Goal: Task Accomplishment & Management: Use online tool/utility

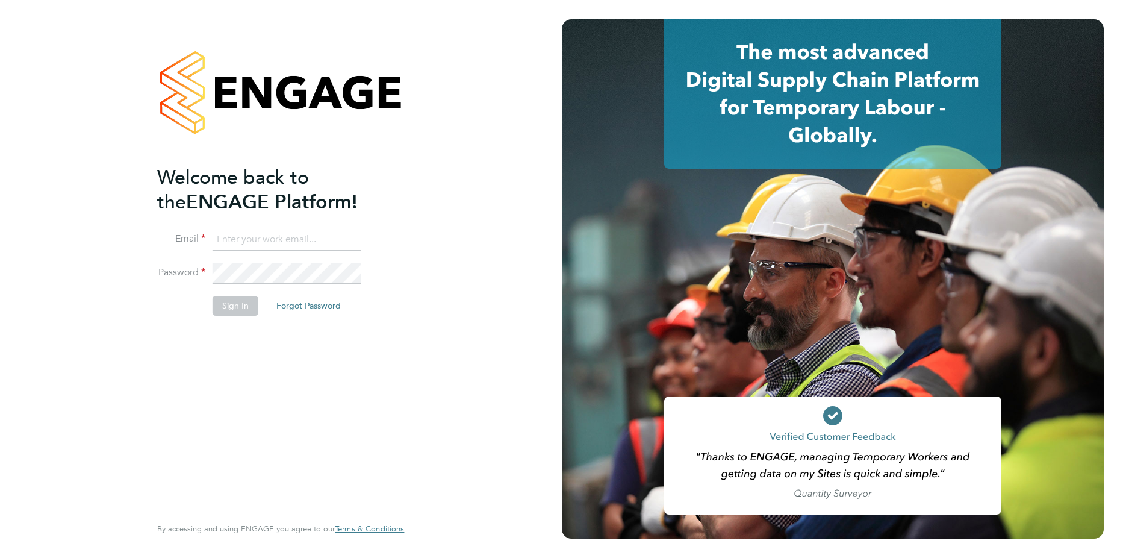
type input "mihai.balan@cpplc.com"
click at [242, 311] on button "Sign In" at bounding box center [236, 305] width 46 height 19
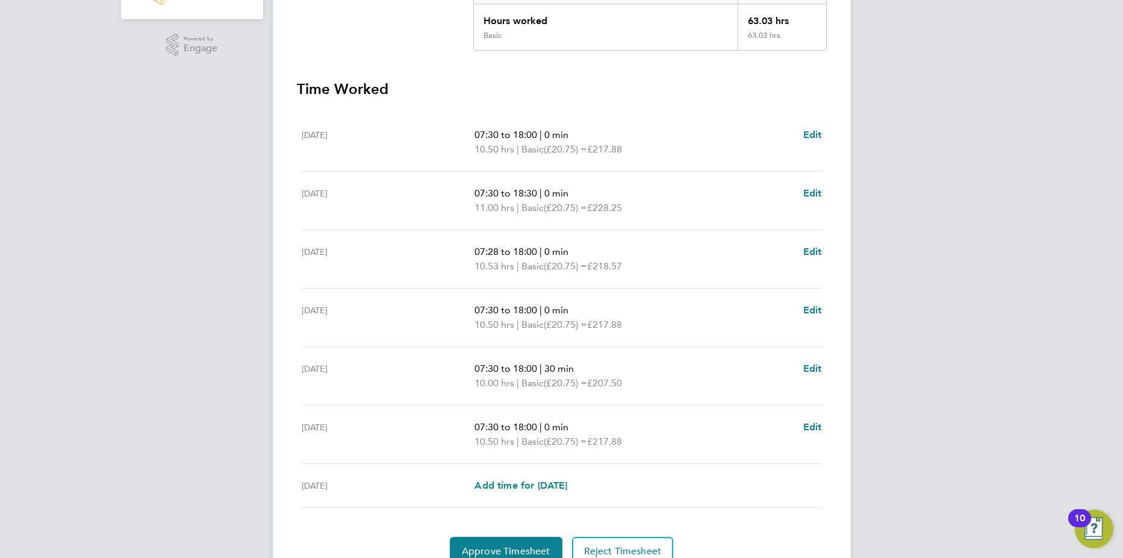
scroll to position [321, 0]
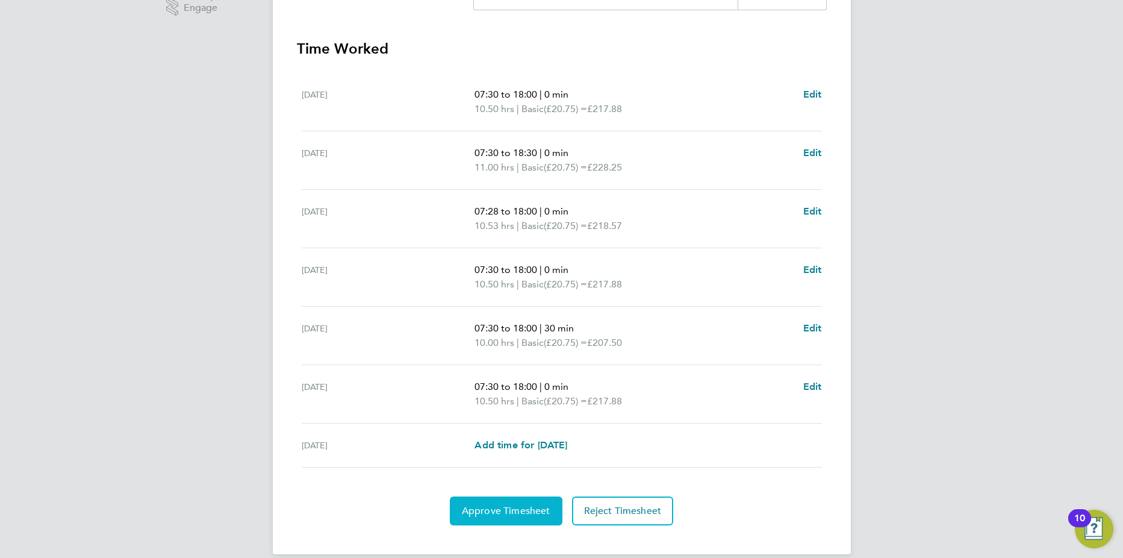
drag, startPoint x: 498, startPoint y: 515, endPoint x: 553, endPoint y: 497, distance: 57.7
click at [498, 514] on span "Approve Timesheet" at bounding box center [506, 511] width 89 height 12
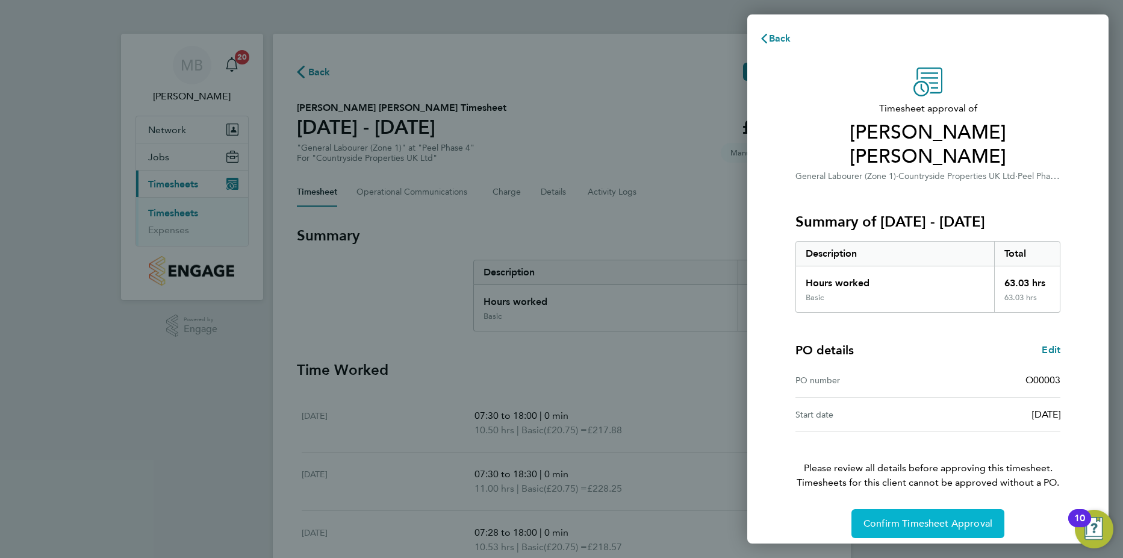
click at [920, 517] on span "Confirm Timesheet Approval" at bounding box center [928, 523] width 129 height 12
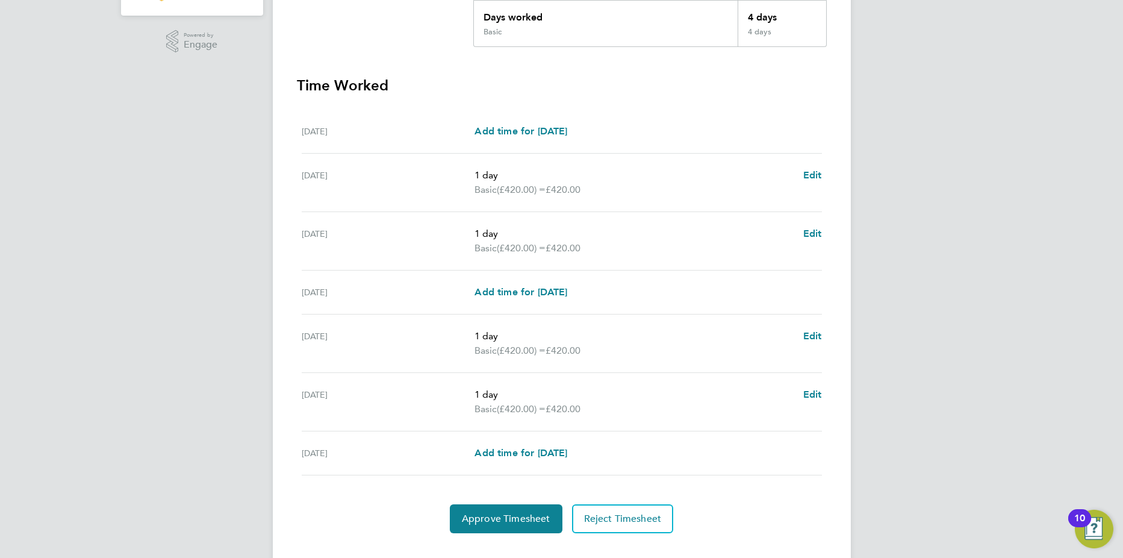
scroll to position [308, 0]
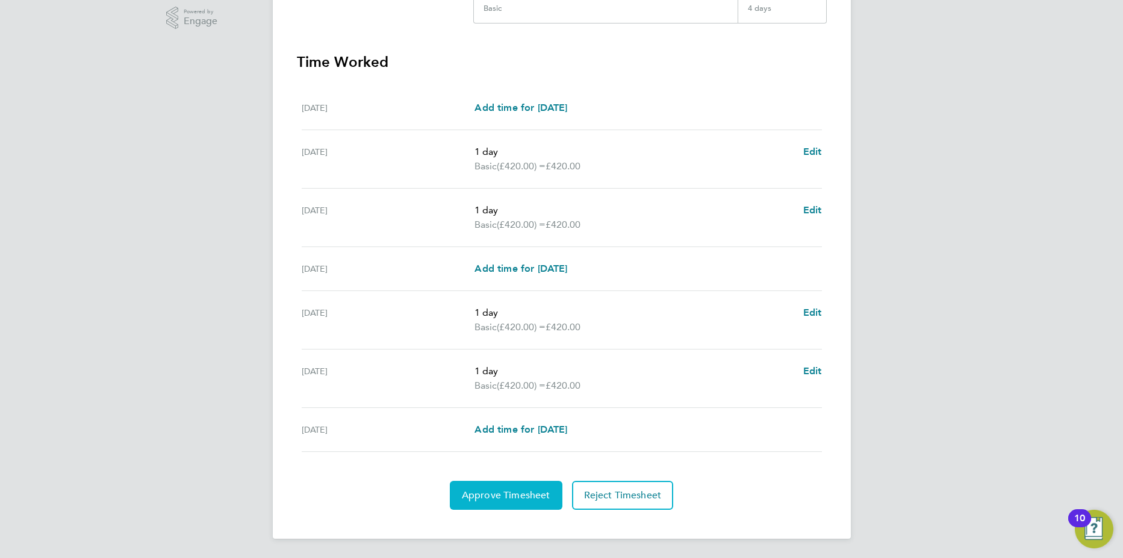
click at [523, 499] on span "Approve Timesheet" at bounding box center [506, 495] width 89 height 12
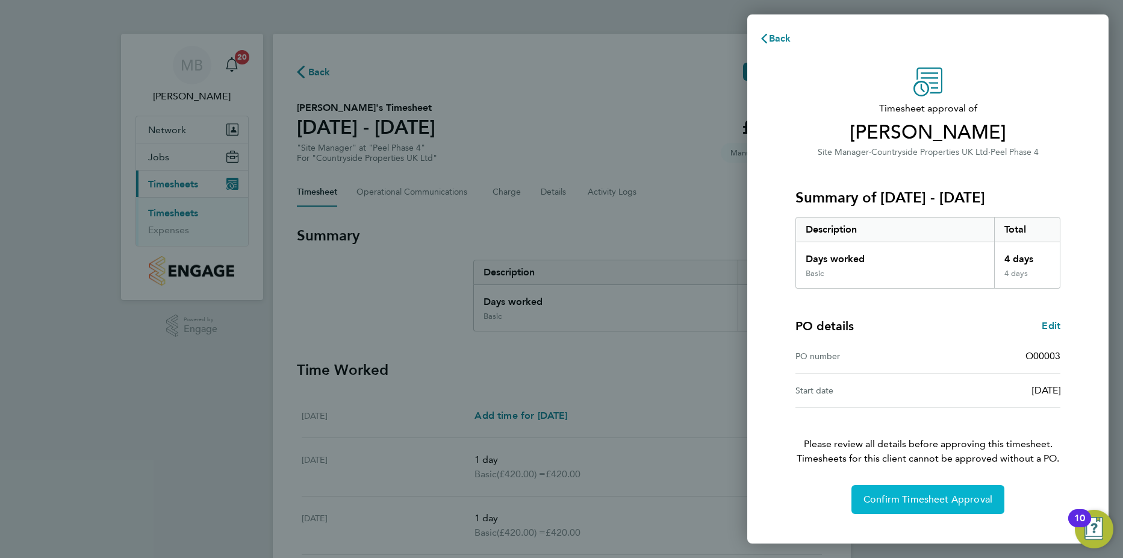
click at [901, 495] on span "Confirm Timesheet Approval" at bounding box center [928, 499] width 129 height 12
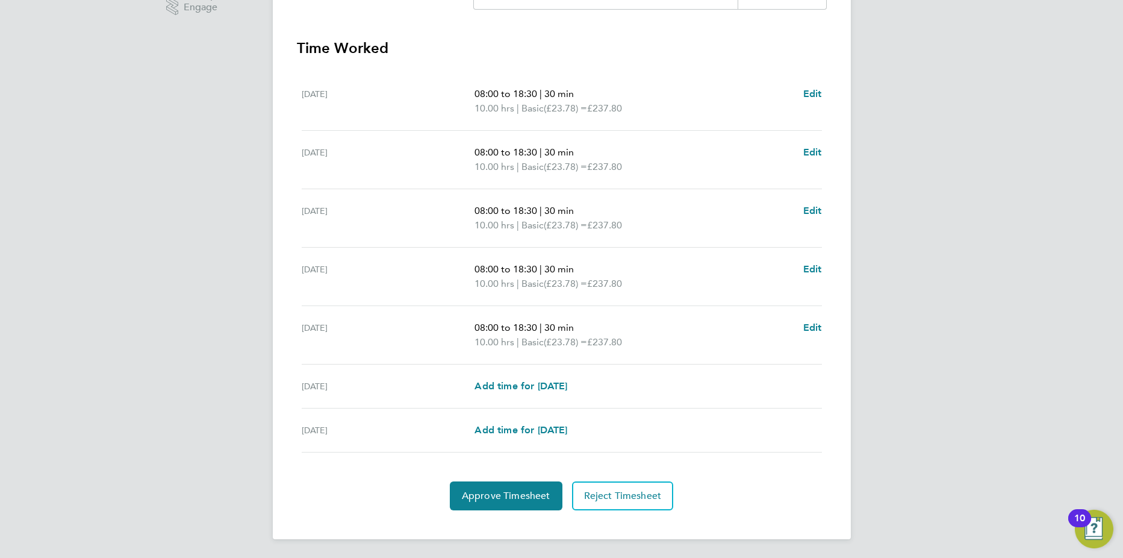
scroll to position [322, 0]
drag, startPoint x: 516, startPoint y: 490, endPoint x: 535, endPoint y: 488, distance: 19.4
click at [516, 490] on span "Approve Timesheet" at bounding box center [506, 495] width 89 height 12
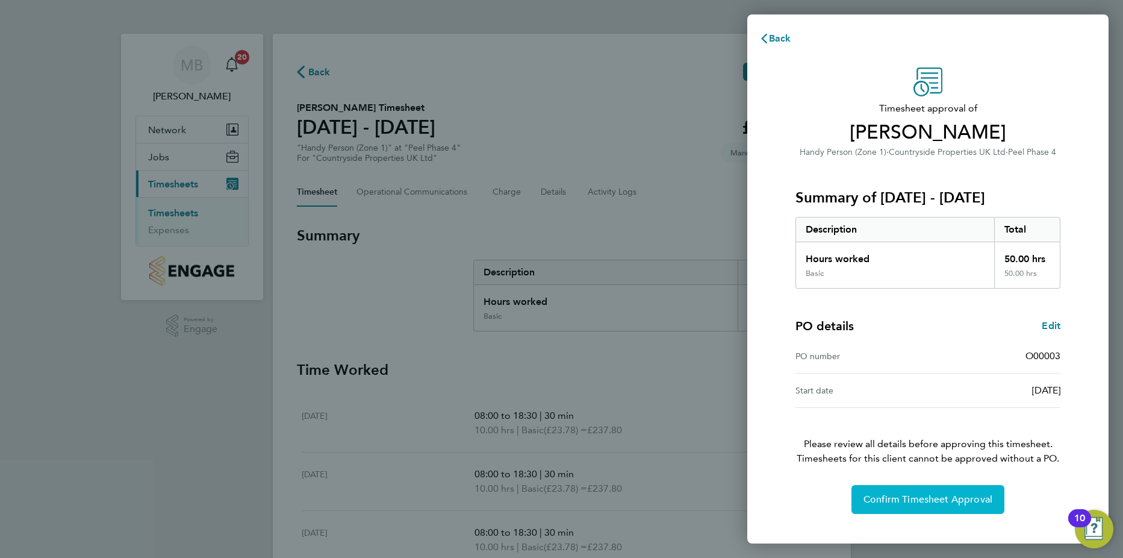
click at [917, 498] on span "Confirm Timesheet Approval" at bounding box center [928, 499] width 129 height 12
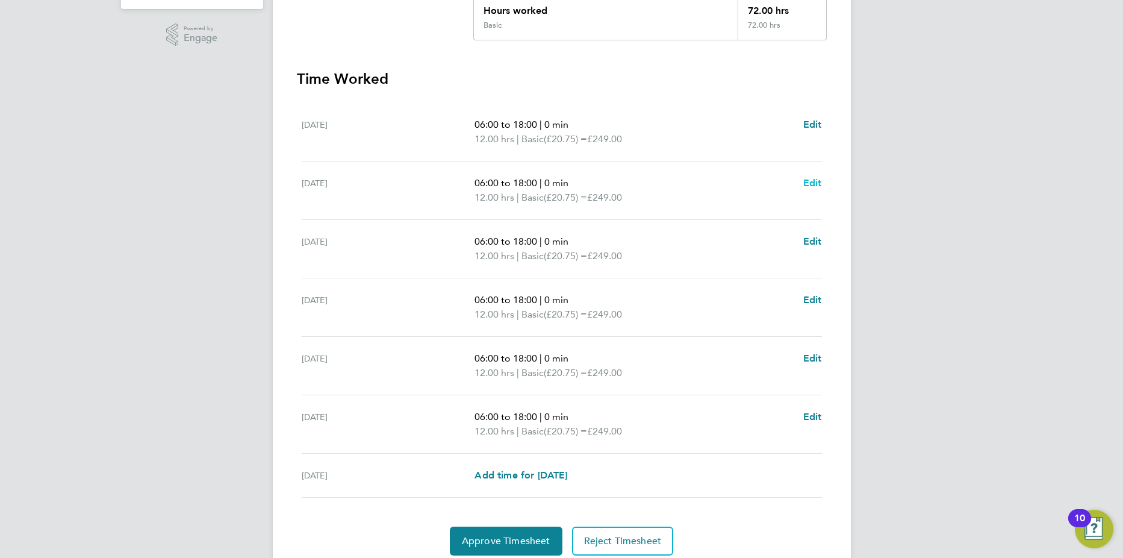
scroll to position [337, 0]
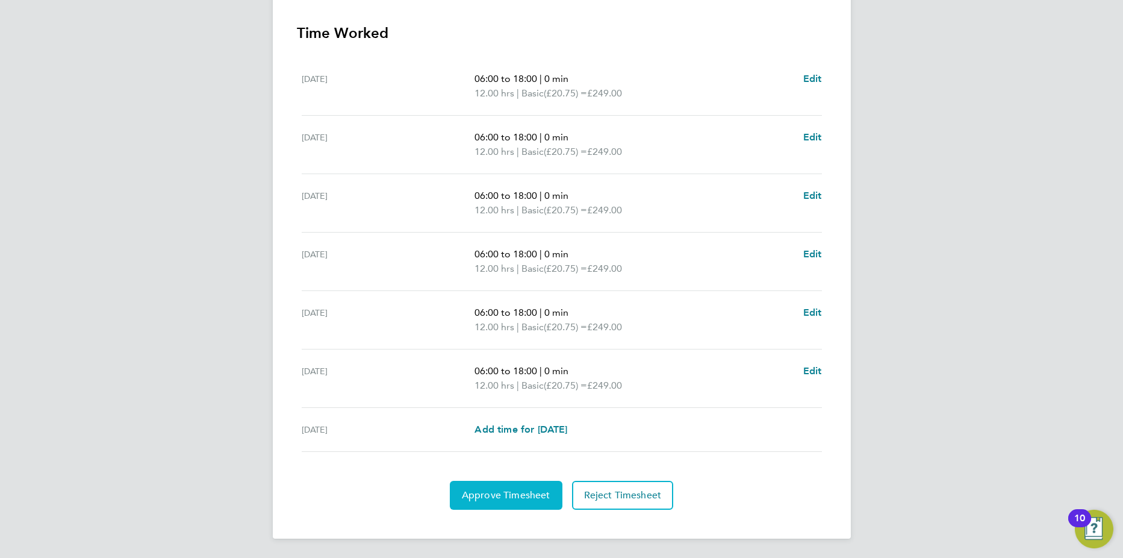
click at [519, 499] on span "Approve Timesheet" at bounding box center [506, 495] width 89 height 12
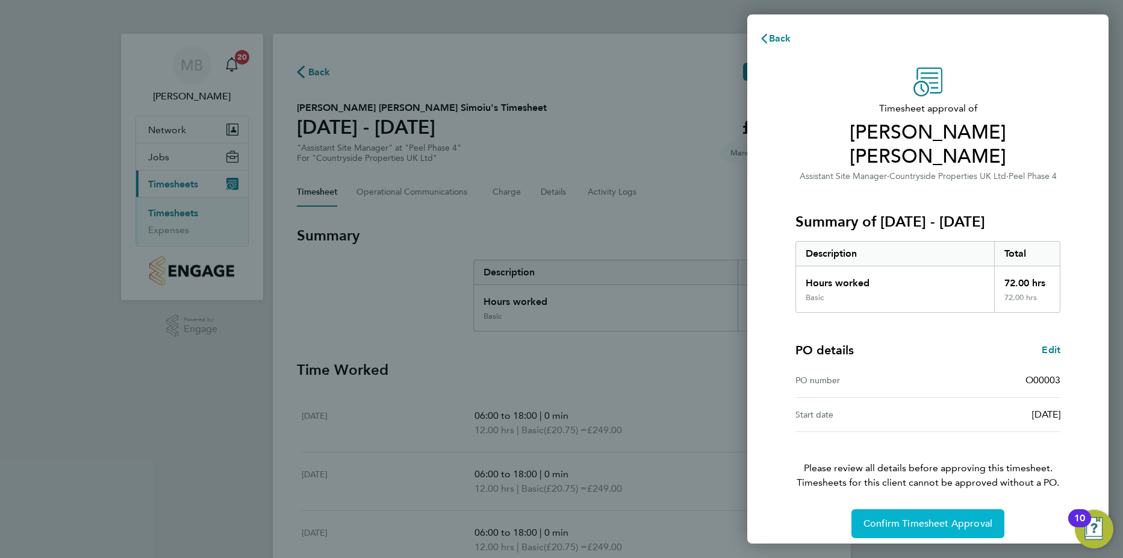
click at [914, 517] on span "Confirm Timesheet Approval" at bounding box center [928, 523] width 129 height 12
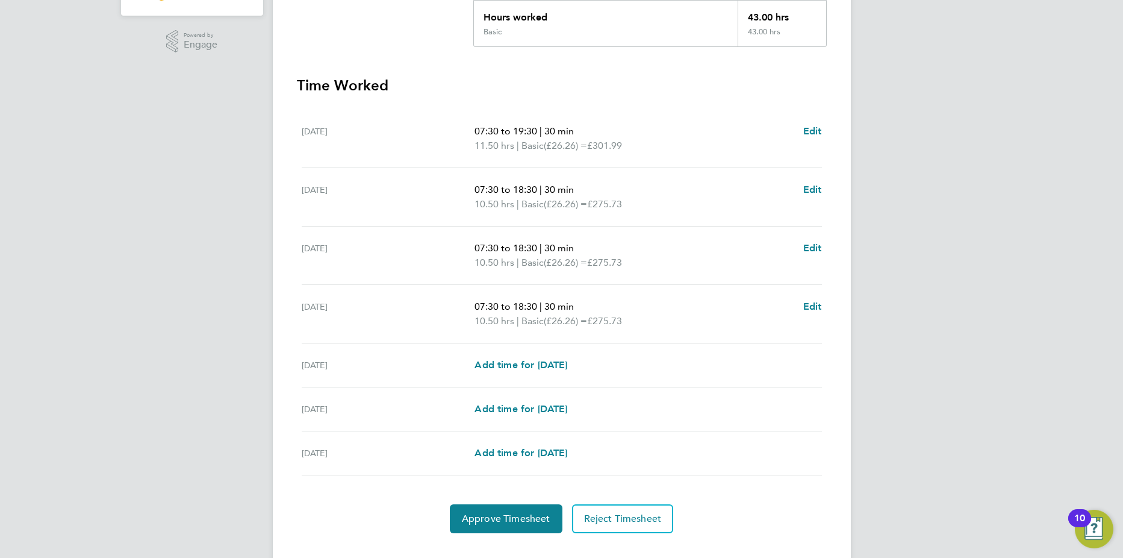
scroll to position [308, 0]
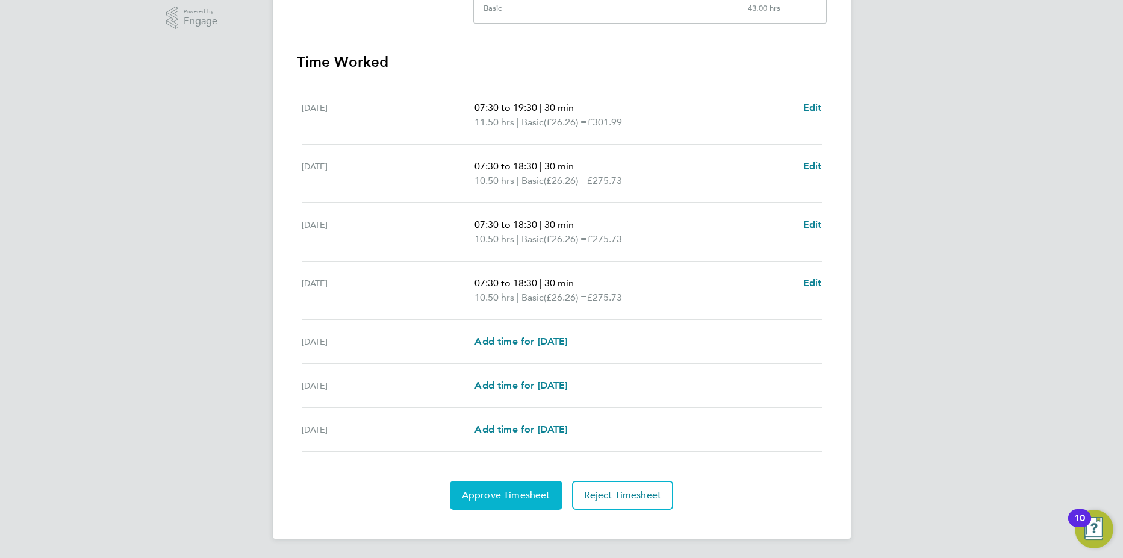
click at [501, 494] on span "Approve Timesheet" at bounding box center [506, 495] width 89 height 12
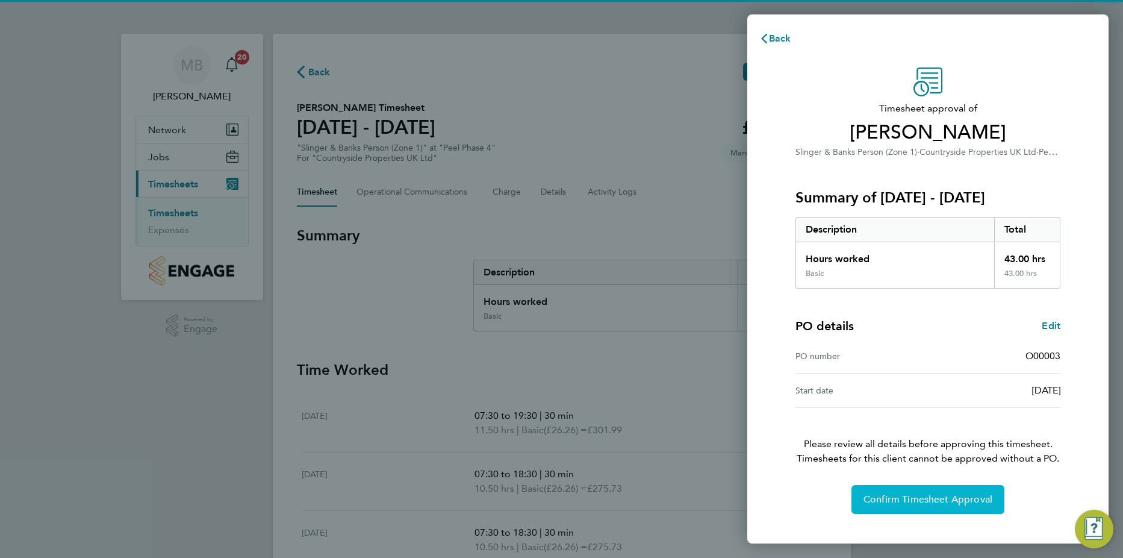
click at [943, 504] on span "Confirm Timesheet Approval" at bounding box center [928, 499] width 129 height 12
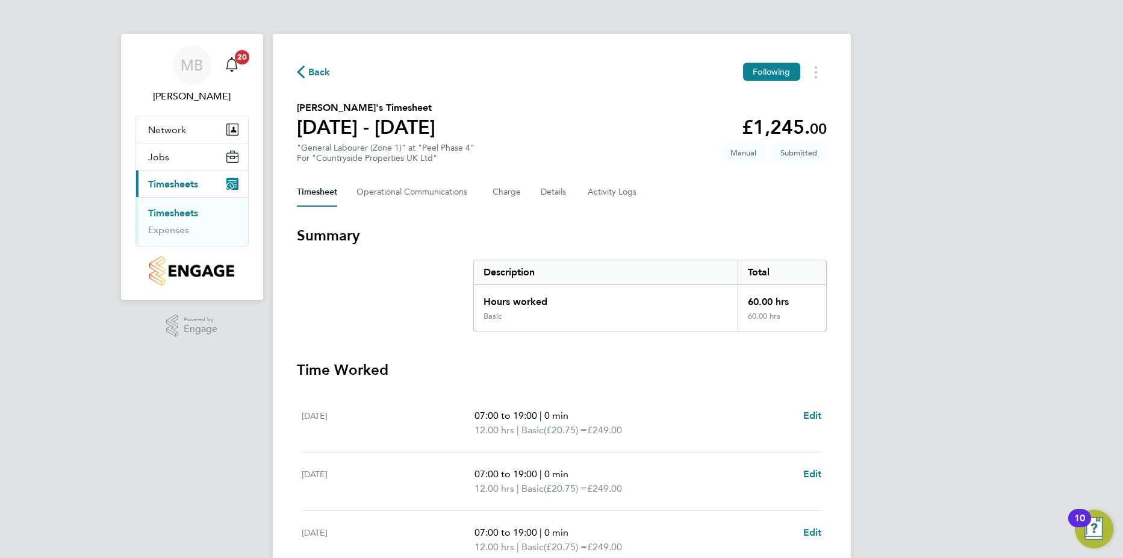
scroll to position [321, 0]
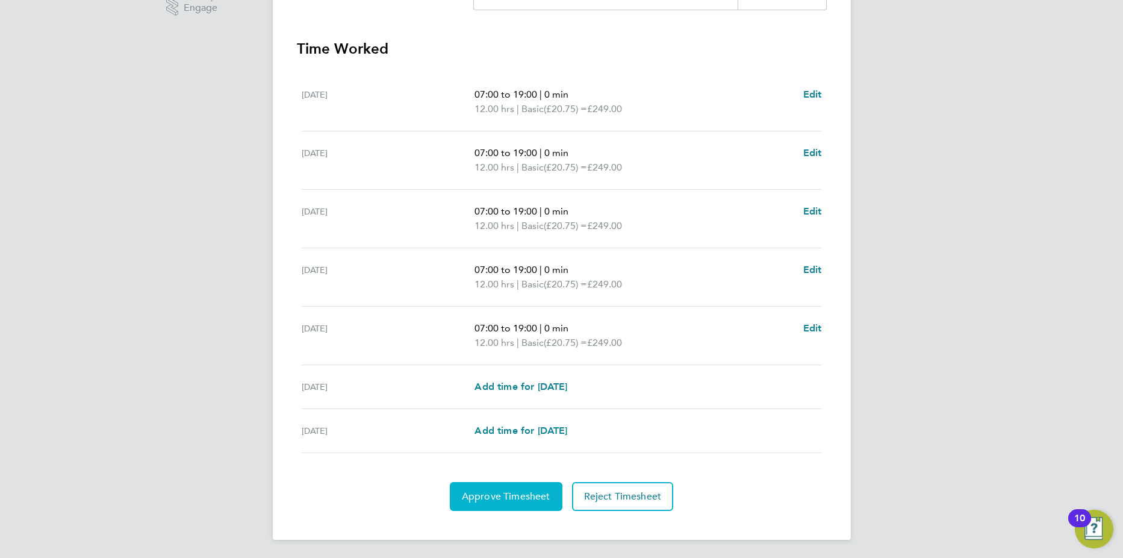
drag, startPoint x: 520, startPoint y: 497, endPoint x: 527, endPoint y: 495, distance: 6.9
click at [524, 495] on span "Approve Timesheet" at bounding box center [506, 496] width 89 height 12
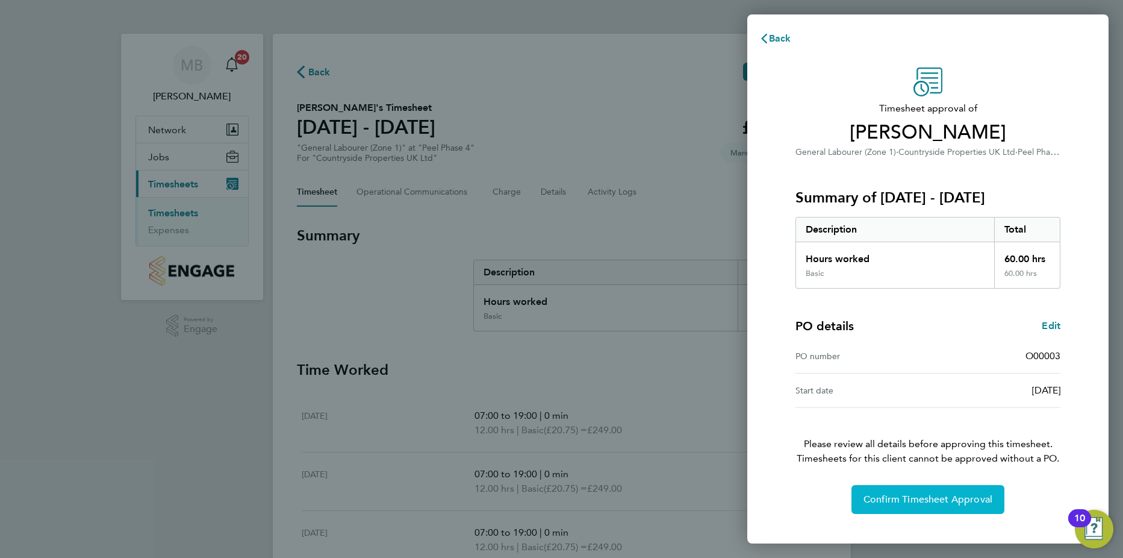
click at [936, 496] on span "Confirm Timesheet Approval" at bounding box center [928, 499] width 129 height 12
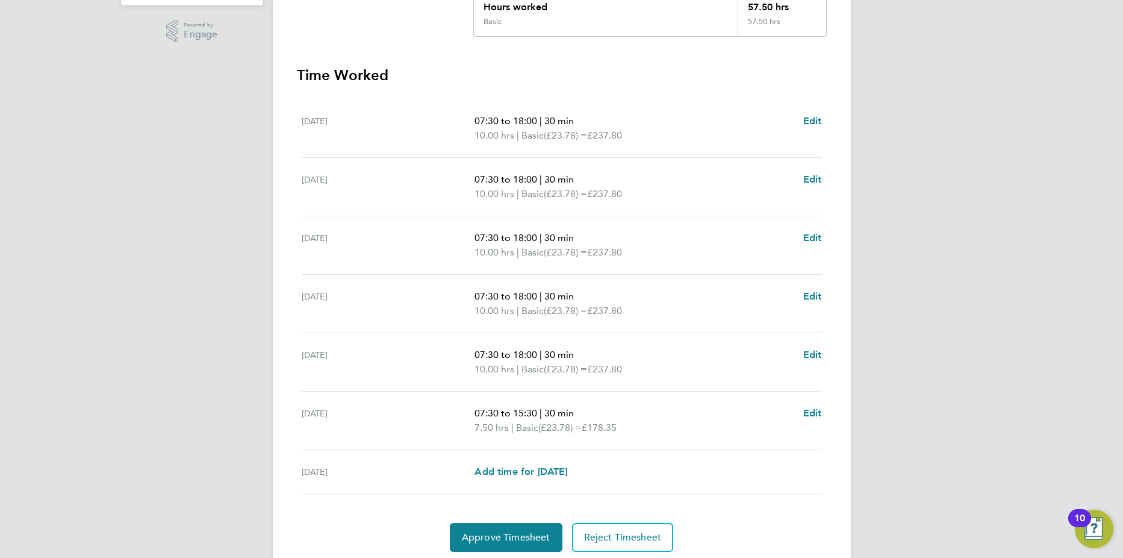
scroll to position [321, 0]
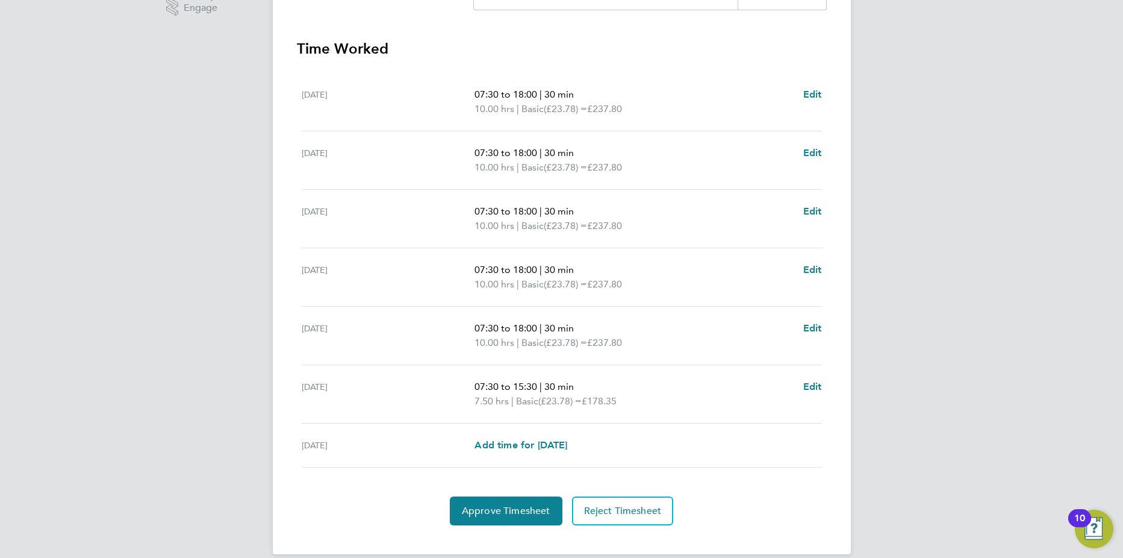
click at [891, 307] on div "MB [PERSON_NAME] Notifications 20 Applications: Network Team Members Sites Jobs…" at bounding box center [561, 126] width 1123 height 894
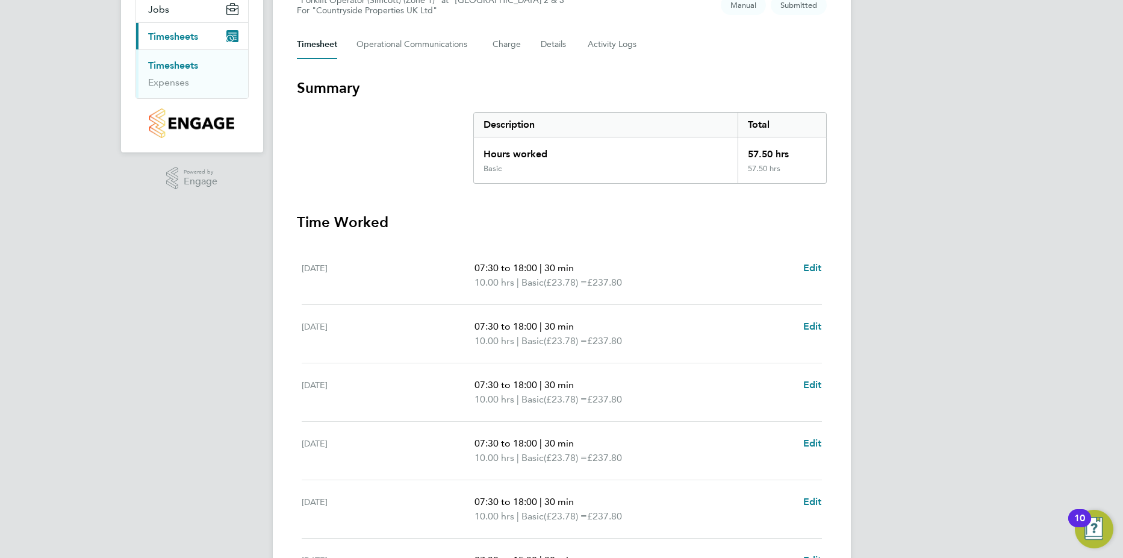
scroll to position [337, 0]
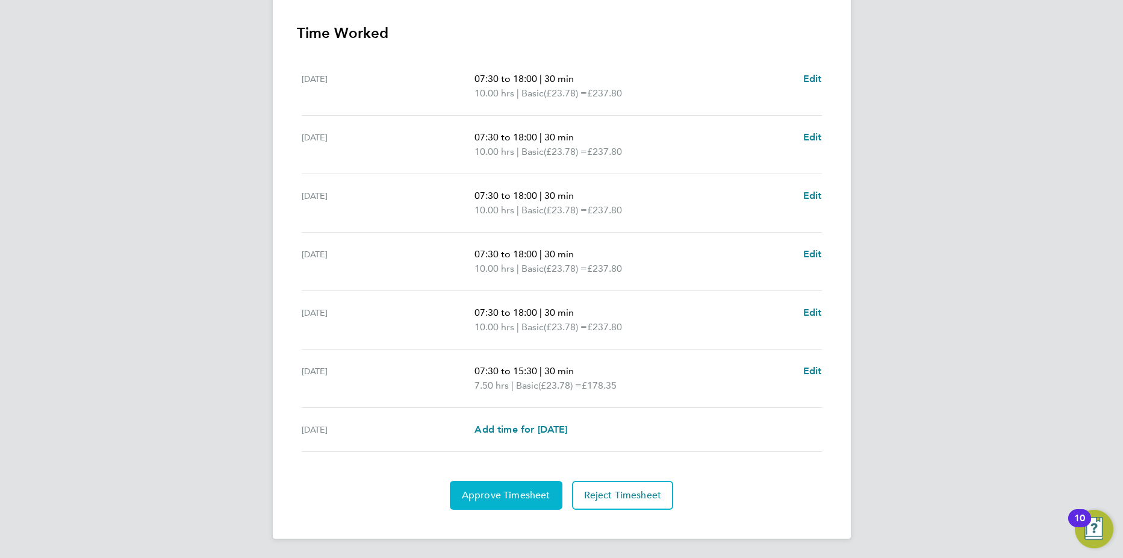
click at [523, 492] on span "Approve Timesheet" at bounding box center [506, 495] width 89 height 12
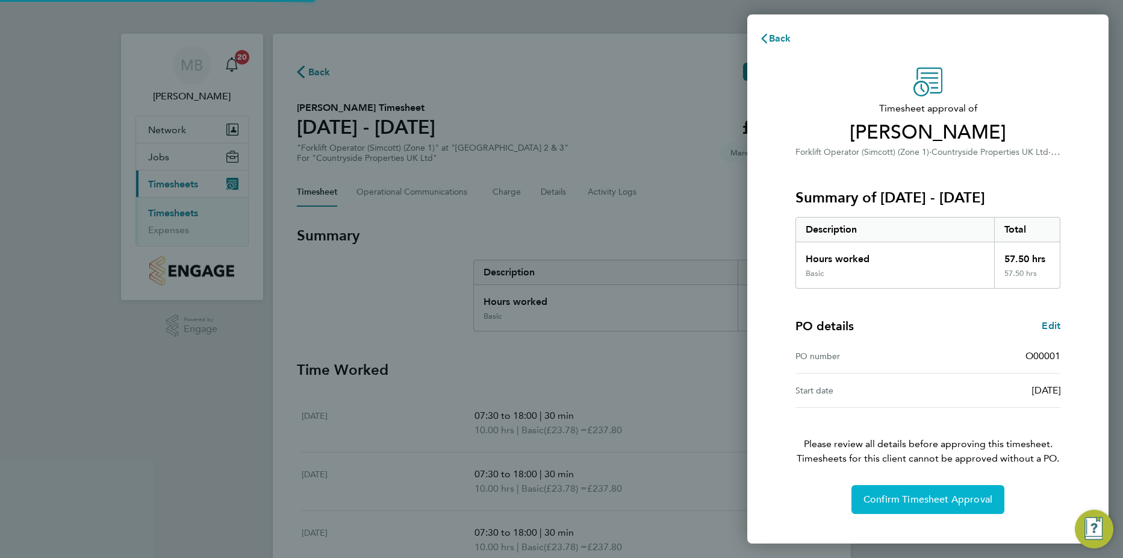
drag, startPoint x: 940, startPoint y: 505, endPoint x: 993, endPoint y: 494, distance: 54.2
click at [941, 505] on button "Confirm Timesheet Approval" at bounding box center [928, 499] width 153 height 29
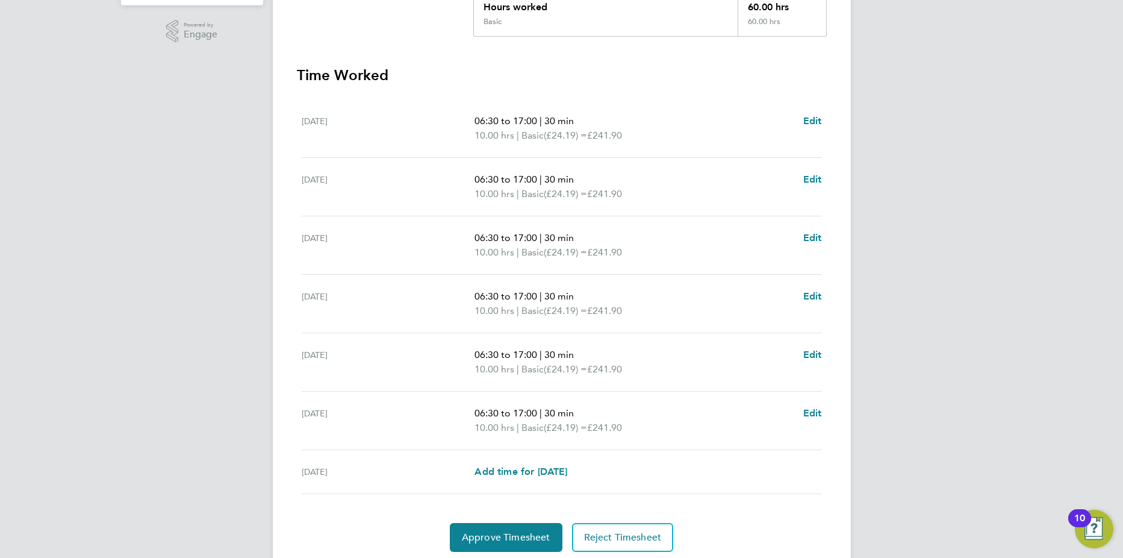
scroll to position [321, 0]
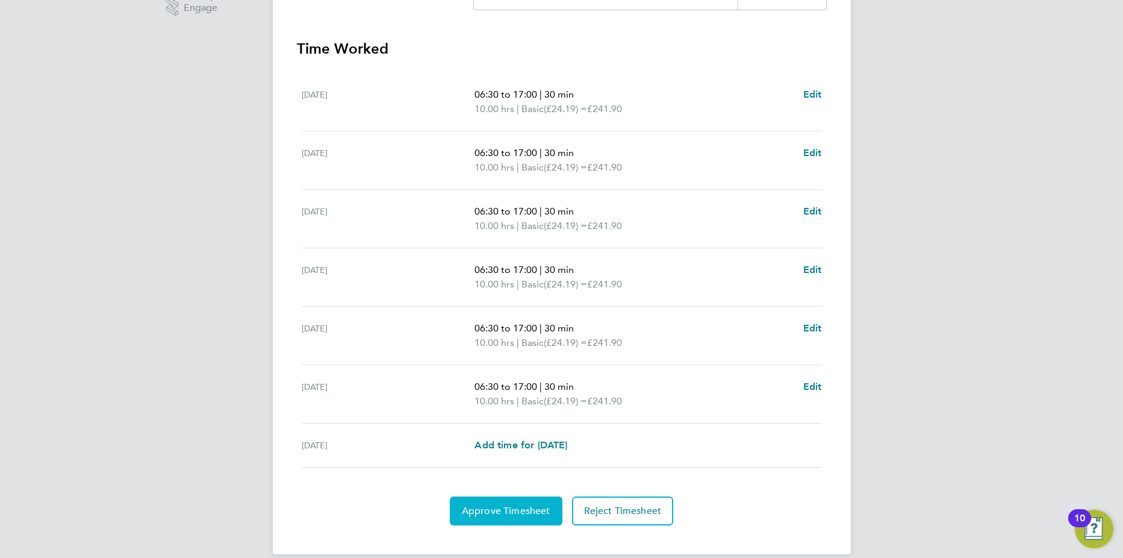
click at [487, 514] on span "Approve Timesheet" at bounding box center [506, 511] width 89 height 12
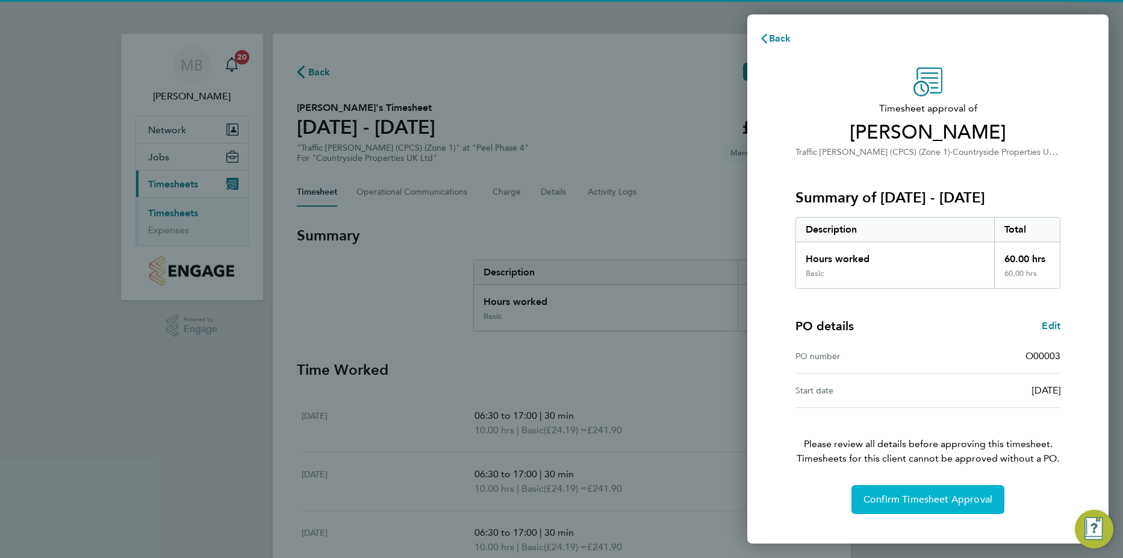
click at [906, 501] on span "Confirm Timesheet Approval" at bounding box center [928, 499] width 129 height 12
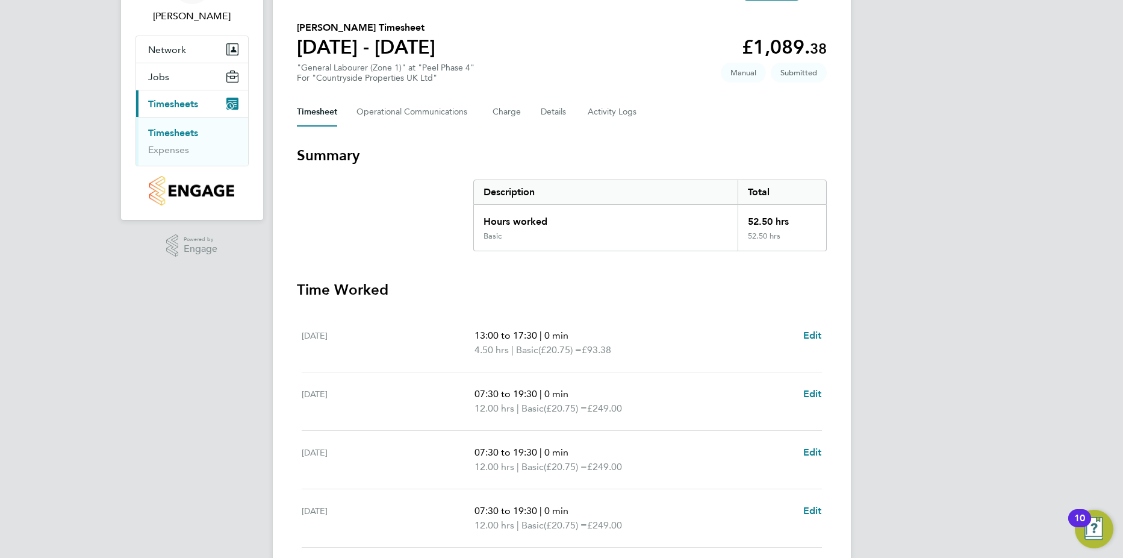
scroll to position [322, 0]
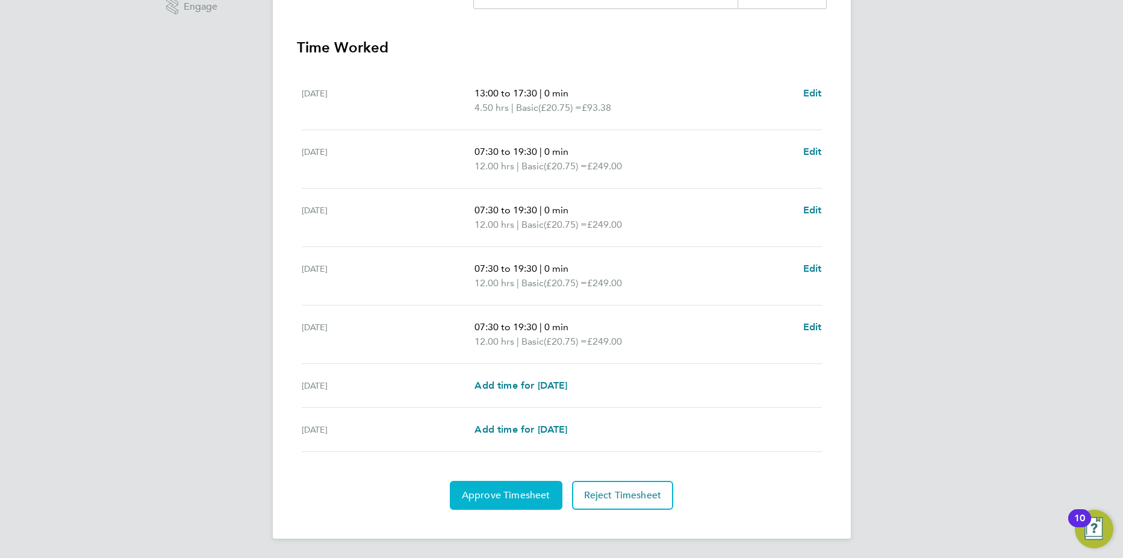
click at [506, 499] on span "Approve Timesheet" at bounding box center [506, 495] width 89 height 12
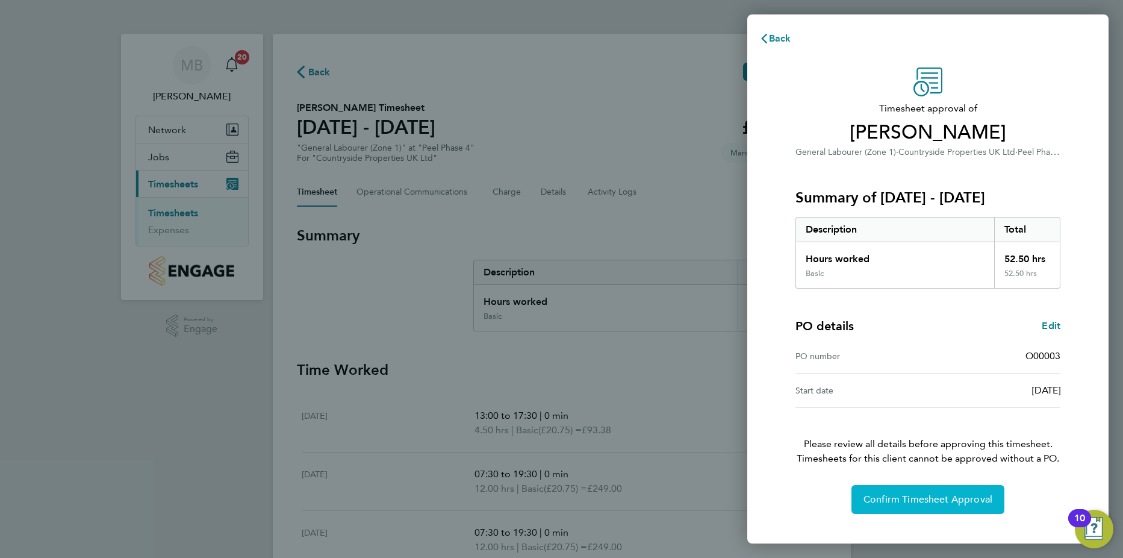
click at [928, 496] on span "Confirm Timesheet Approval" at bounding box center [928, 499] width 129 height 12
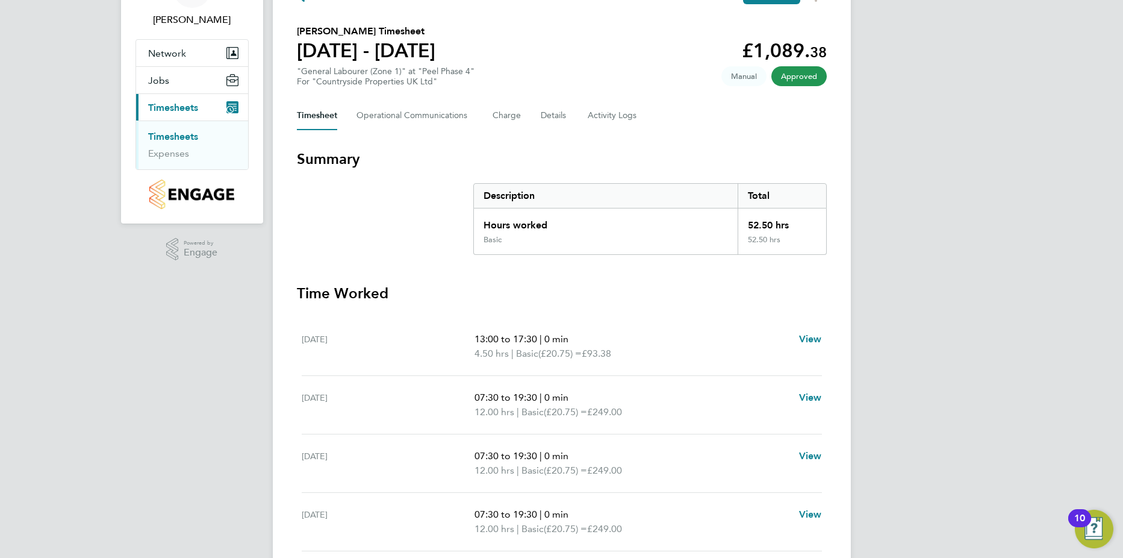
scroll to position [161, 0]
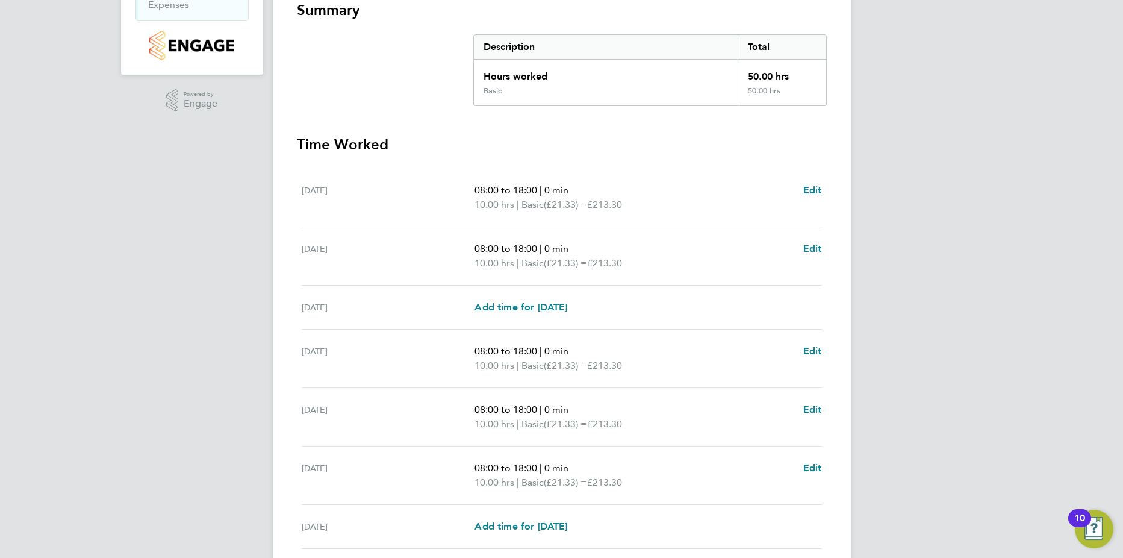
scroll to position [322, 0]
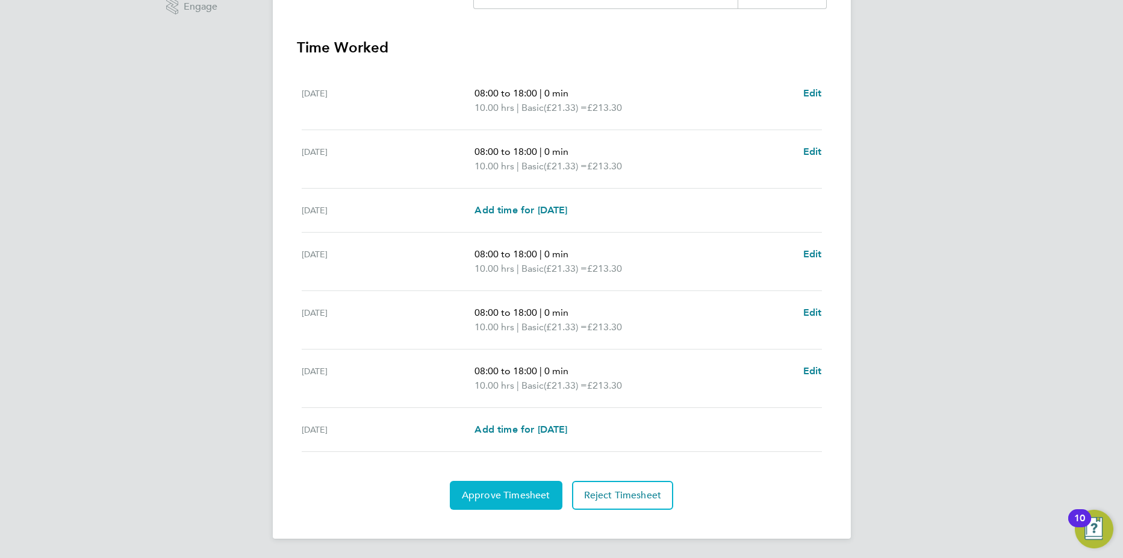
click at [529, 497] on span "Approve Timesheet" at bounding box center [506, 495] width 89 height 12
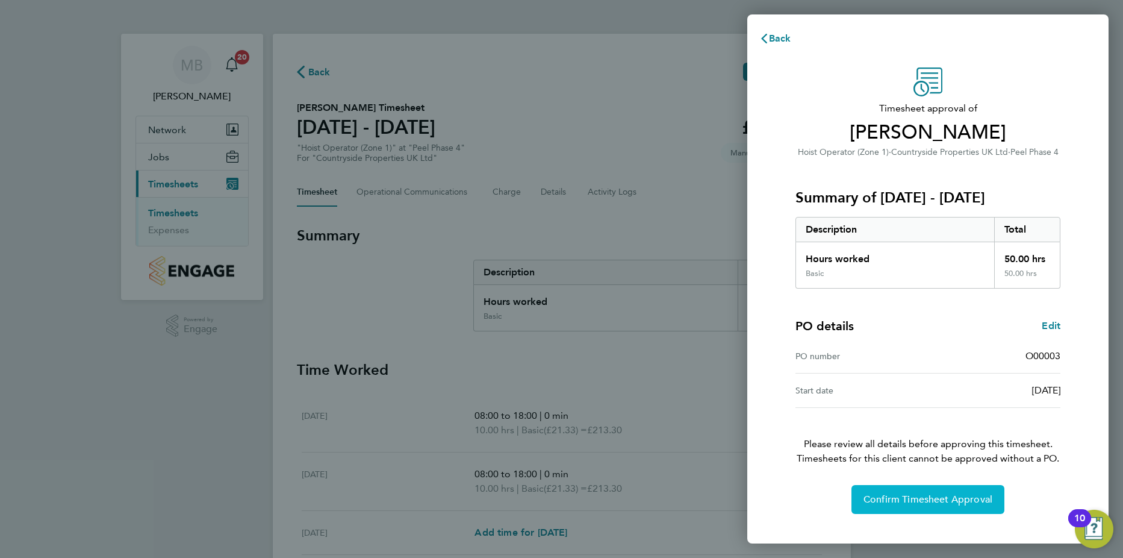
click at [911, 496] on span "Confirm Timesheet Approval" at bounding box center [928, 499] width 129 height 12
